Goal: Information Seeking & Learning: Learn about a topic

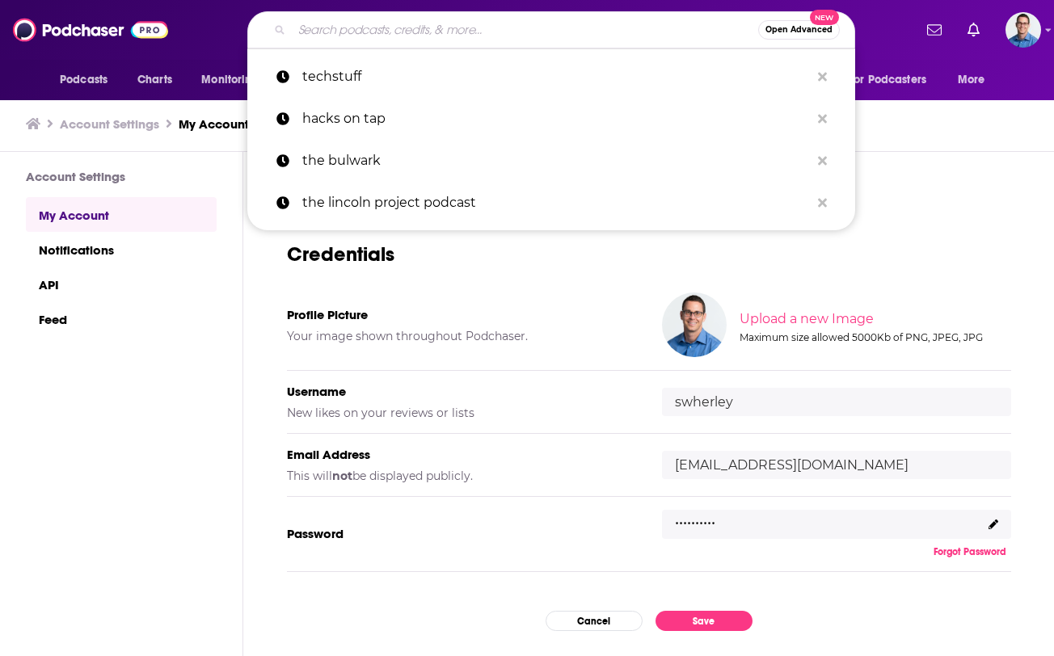
click at [389, 32] on input "Search podcasts, credits, & more..." at bounding box center [525, 30] width 466 height 26
paste input "Assembly Required w/[PERSON_NAME]"
type input "Assembly Required w/[PERSON_NAME]"
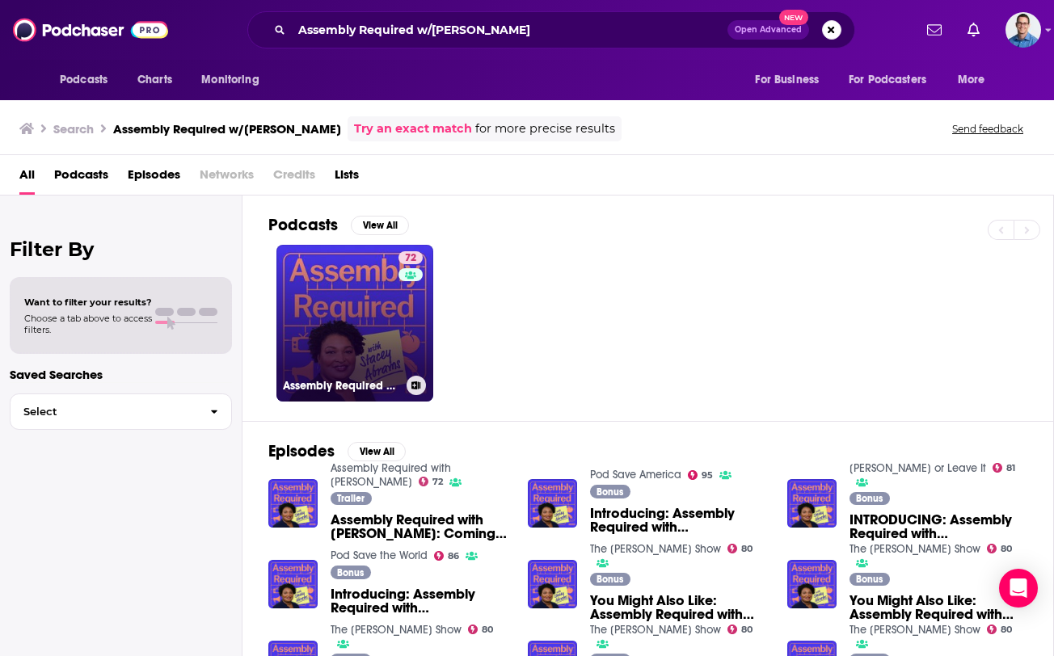
click at [360, 293] on link "72 Assembly Required with [PERSON_NAME]" at bounding box center [354, 323] width 157 height 157
